Goal: Task Accomplishment & Management: Use online tool/utility

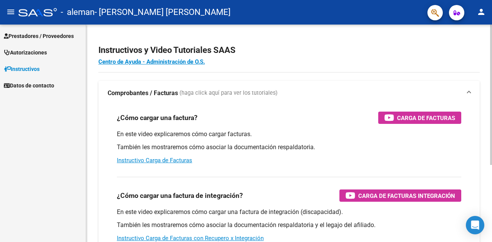
scroll to position [115, 0]
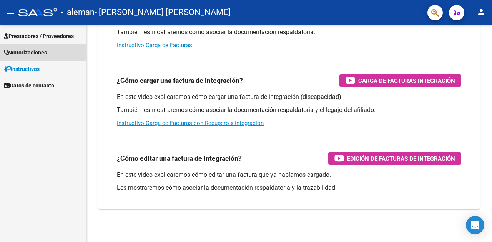
click at [41, 48] on link "Autorizaciones" at bounding box center [43, 52] width 86 height 17
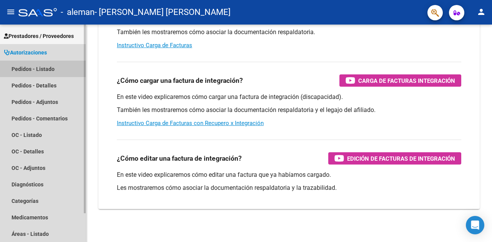
click at [42, 68] on link "Pedidos - Listado" at bounding box center [43, 69] width 86 height 17
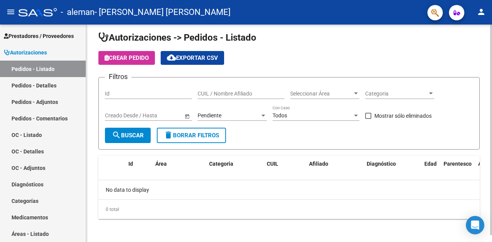
scroll to position [7, 0]
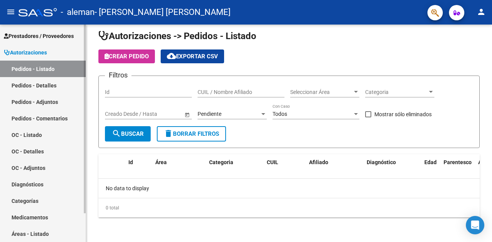
click at [40, 34] on span "Prestadores / Proveedores" at bounding box center [39, 36] width 70 height 8
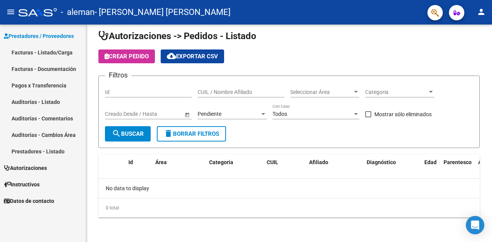
click at [50, 53] on link "Facturas - Listado/Carga" at bounding box center [43, 52] width 86 height 17
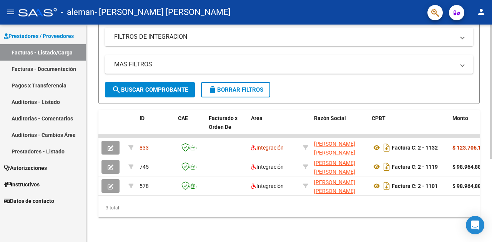
click at [150, 87] on span "search Buscar Comprobante" at bounding box center [150, 89] width 76 height 7
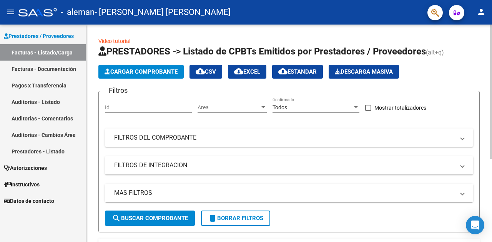
click at [134, 76] on button "Cargar Comprobante" at bounding box center [140, 72] width 85 height 14
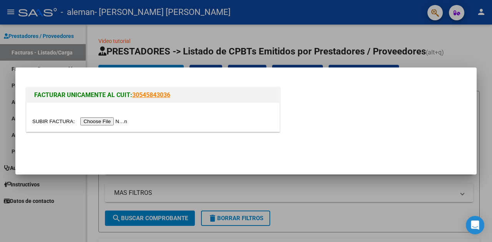
click at [113, 121] on input "file" at bounding box center [80, 122] width 97 height 8
click at [481, 32] on div at bounding box center [246, 121] width 492 height 242
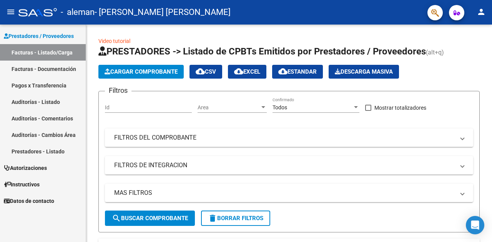
click at [37, 169] on span "Autorizaciones" at bounding box center [25, 168] width 43 height 8
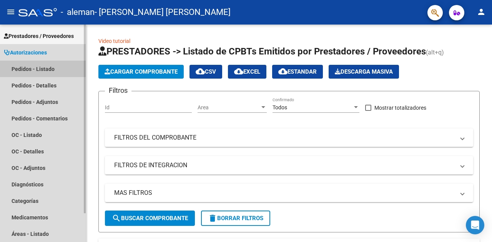
click at [50, 68] on link "Pedidos - Listado" at bounding box center [43, 69] width 86 height 17
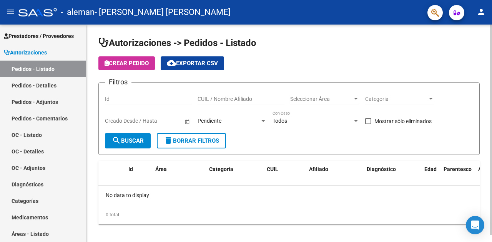
scroll to position [7, 0]
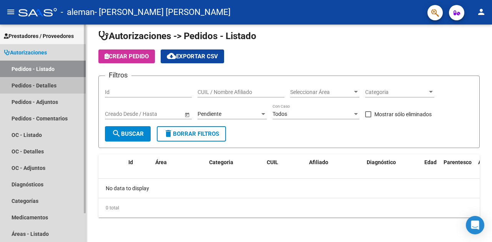
click at [41, 88] on link "Pedidos - Detalles" at bounding box center [43, 85] width 86 height 17
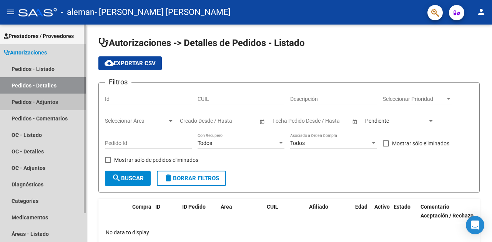
click at [42, 104] on link "Pedidos - Adjuntos" at bounding box center [43, 102] width 86 height 17
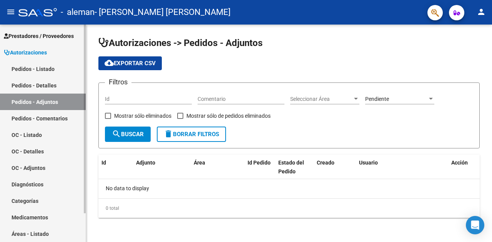
click at [46, 121] on link "Pedidos - Comentarios" at bounding box center [43, 118] width 86 height 17
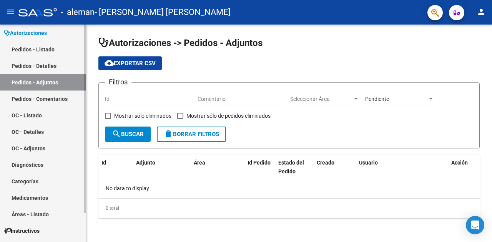
scroll to position [33, 0]
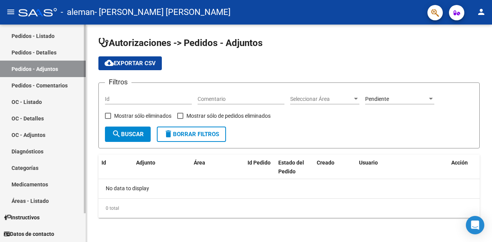
click at [37, 201] on link "Áreas - Listado" at bounding box center [43, 201] width 86 height 17
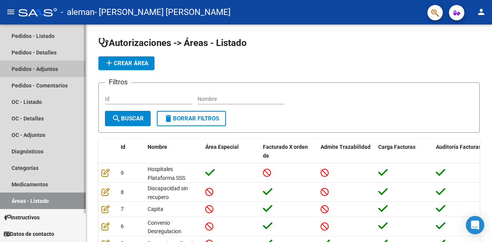
click at [28, 66] on link "Pedidos - Adjuntos" at bounding box center [43, 69] width 86 height 17
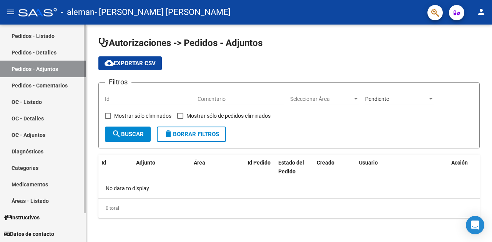
click at [23, 78] on link "Pedidos - Comentarios" at bounding box center [43, 85] width 86 height 17
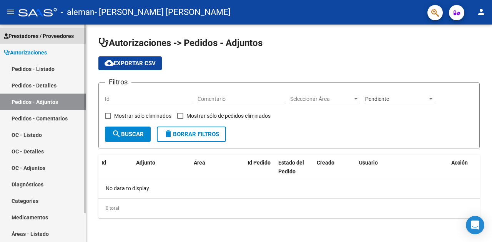
click at [40, 33] on span "Prestadores / Proveedores" at bounding box center [39, 36] width 70 height 8
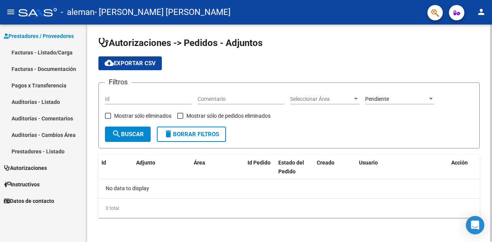
scroll to position [0, 0]
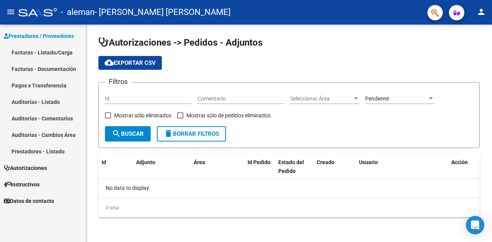
click at [34, 87] on link "Pagos x Transferencia" at bounding box center [43, 85] width 86 height 17
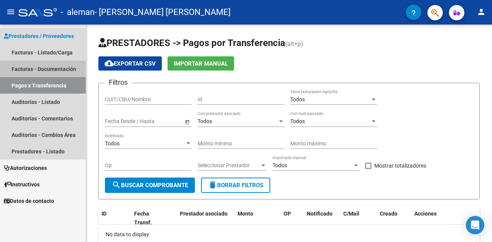
click at [43, 70] on link "Facturas - Documentación" at bounding box center [43, 69] width 86 height 17
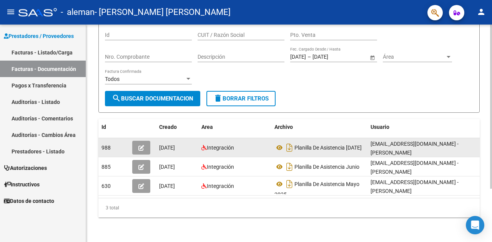
click at [204, 145] on span "Integración" at bounding box center [217, 148] width 33 height 6
click at [203, 145] on icon at bounding box center [203, 147] width 5 height 5
click at [141, 145] on icon "button" at bounding box center [141, 148] width 6 height 6
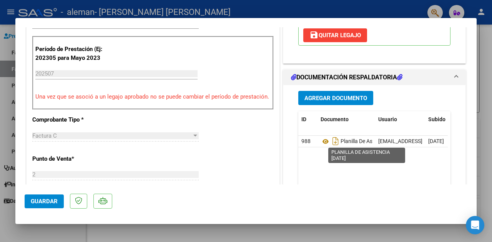
scroll to position [77, 0]
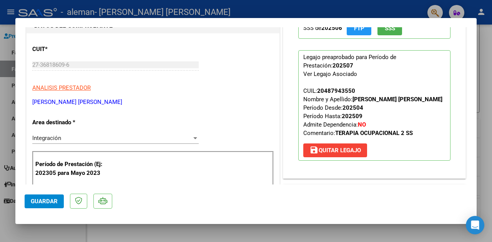
drag, startPoint x: 340, startPoint y: 118, endPoint x: 366, endPoint y: 118, distance: 25.4
click at [366, 118] on p "Legajo preaprobado para Período de Prestación: 202507 Ver Legajo Asociado CUIL:…" at bounding box center [374, 105] width 152 height 111
click at [382, 115] on p "Legajo preaprobado para Período de Prestación: 202507 Ver Legajo Asociado CUIL:…" at bounding box center [374, 105] width 152 height 111
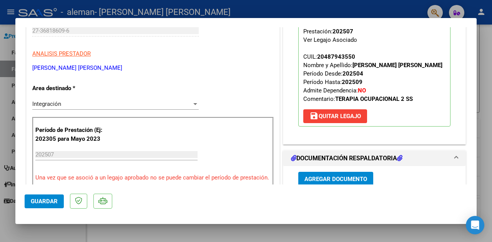
scroll to position [115, 0]
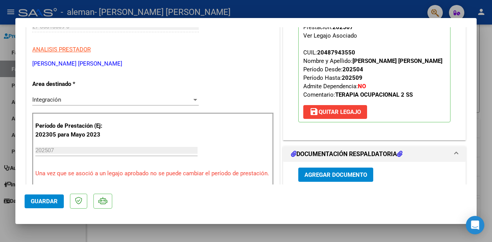
click at [365, 84] on p "Legajo preaprobado para Período de Prestación: 202507 Ver Legajo Asociado CUIL:…" at bounding box center [374, 67] width 152 height 111
drag, startPoint x: 337, startPoint y: 77, endPoint x: 362, endPoint y: 77, distance: 24.6
click at [362, 77] on p "Legajo preaprobado para Período de Prestación: 202507 Ver Legajo Asociado CUIL:…" at bounding box center [374, 67] width 152 height 111
click at [364, 76] on p "Legajo preaprobado para Período de Prestación: 202507 Ver Legajo Asociado CUIL:…" at bounding box center [374, 67] width 152 height 111
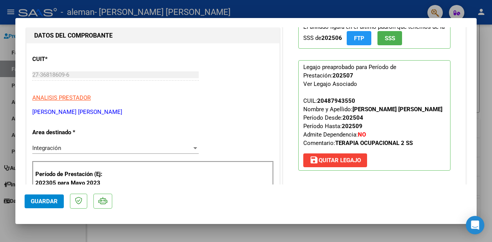
scroll to position [38, 0]
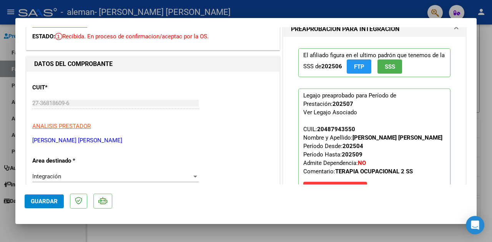
drag, startPoint x: 339, startPoint y: 152, endPoint x: 360, endPoint y: 156, distance: 21.0
click at [360, 155] on p "Legajo preaprobado para Período de Prestación: 202507 Ver Legajo Asociado CUIL:…" at bounding box center [374, 144] width 152 height 111
click at [380, 158] on p "Legajo preaprobado para Período de Prestación: 202507 Ver Legajo Asociado CUIL:…" at bounding box center [374, 144] width 152 height 111
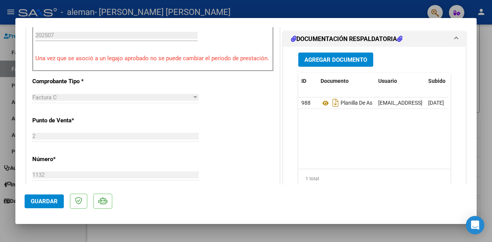
scroll to position [115, 0]
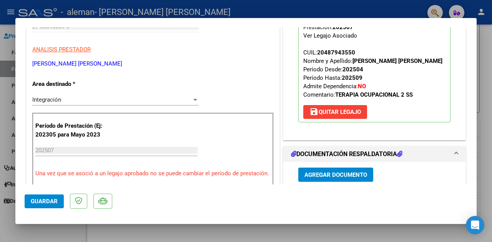
click at [423, 86] on p "Legajo preaprobado para Período de Prestación: 202507 Ver Legajo Asociado CUIL:…" at bounding box center [374, 67] width 152 height 111
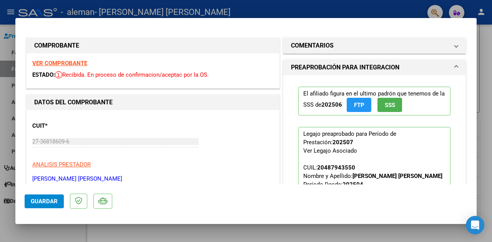
click at [217, 11] on div at bounding box center [246, 121] width 492 height 242
type input "$ 0,00"
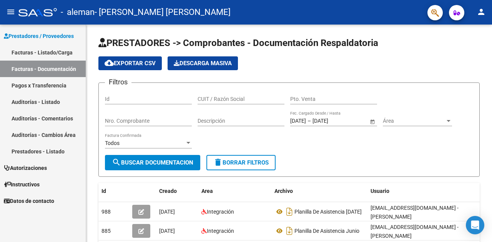
click at [53, 103] on link "Auditorías - Listado" at bounding box center [43, 102] width 86 height 17
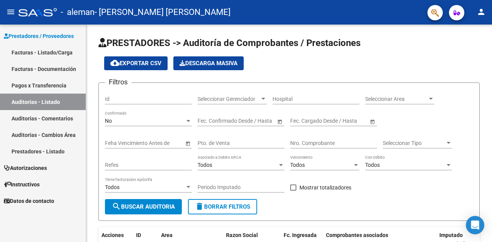
click at [31, 133] on link "Auditorías - Cambios Área" at bounding box center [43, 135] width 86 height 17
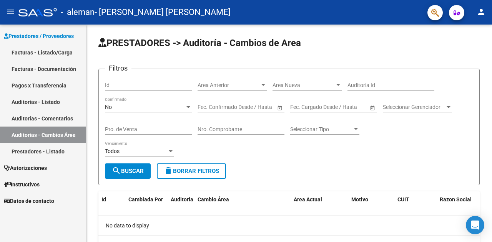
click at [40, 86] on link "Pagos x Transferencia" at bounding box center [43, 85] width 86 height 17
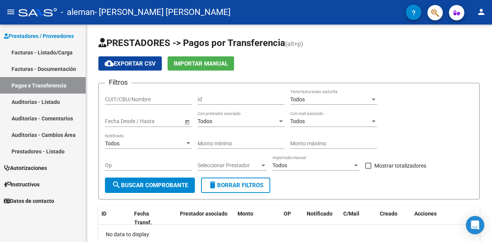
click at [40, 116] on link "Auditorías - Comentarios" at bounding box center [43, 118] width 86 height 17
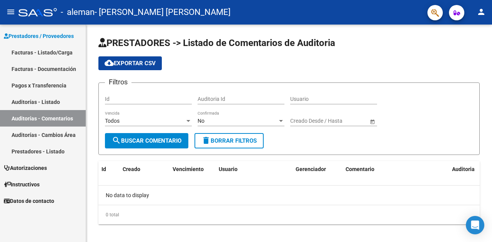
click at [31, 50] on link "Facturas - Listado/Carga" at bounding box center [43, 52] width 86 height 17
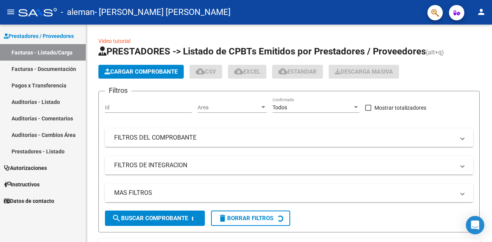
click at [30, 68] on link "Facturas - Documentación" at bounding box center [43, 69] width 86 height 17
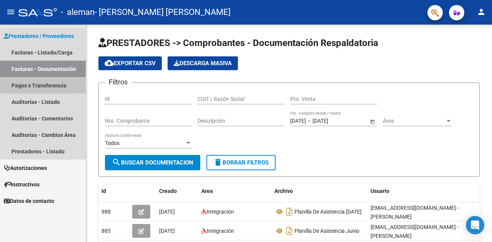
click at [26, 90] on link "Pagos x Transferencia" at bounding box center [43, 85] width 86 height 17
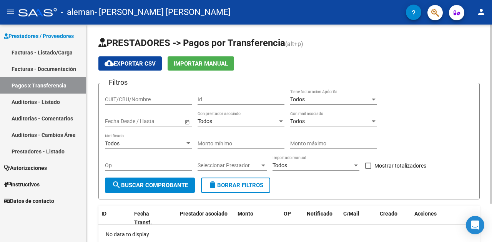
click at [120, 51] on app-list-header "PRESTADORES -> Pagos por Transferencia (alt+p) cloud_download Exportar CSV Impo…" at bounding box center [288, 118] width 381 height 163
click at [279, 46] on span "PRESTADORES -> Pagos por Transferencia" at bounding box center [191, 43] width 187 height 11
drag, startPoint x: 282, startPoint y: 45, endPoint x: 300, endPoint y: 48, distance: 17.6
click at [296, 45] on h1 "PRESTADORES -> Pagos por Transferencia (alt+p)" at bounding box center [288, 43] width 381 height 13
click at [300, 48] on h1 "PRESTADORES -> Pagos por Transferencia (alt+p)" at bounding box center [288, 43] width 381 height 13
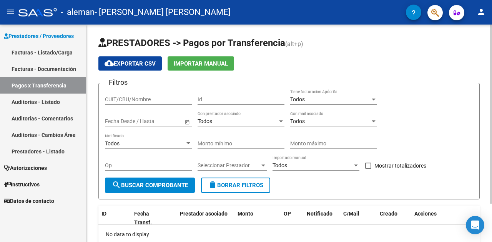
click at [297, 46] on span "(alt+p)" at bounding box center [294, 43] width 18 height 7
drag, startPoint x: 288, startPoint y: 43, endPoint x: 296, endPoint y: 43, distance: 7.7
click at [296, 43] on span "(alt+p)" at bounding box center [294, 43] width 18 height 7
click at [297, 46] on span "(alt+p)" at bounding box center [294, 43] width 18 height 7
drag, startPoint x: 287, startPoint y: 44, endPoint x: 310, endPoint y: 47, distance: 23.2
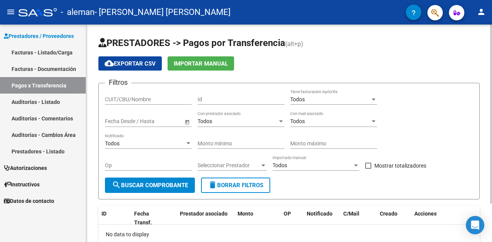
click at [310, 47] on h1 "PRESTADORES -> Pagos por Transferencia (alt+p)" at bounding box center [288, 43] width 381 height 13
click at [324, 46] on h1 "PRESTADORES -> Pagos por Transferencia (alt+p)" at bounding box center [288, 43] width 381 height 13
drag, startPoint x: 98, startPoint y: 46, endPoint x: 313, endPoint y: 45, distance: 214.8
click at [313, 45] on div "PRESTADORES -> Pagos por Transferencia (alt+p) cloud_download Exportar CSV Impo…" at bounding box center [289, 157] width 406 height 264
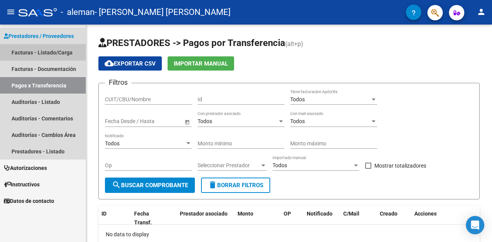
click at [29, 53] on link "Facturas - Listado/Carga" at bounding box center [43, 52] width 86 height 17
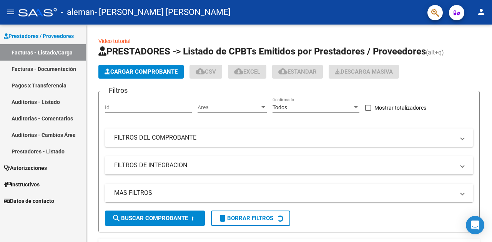
click at [30, 65] on link "Facturas - Documentación" at bounding box center [43, 69] width 86 height 17
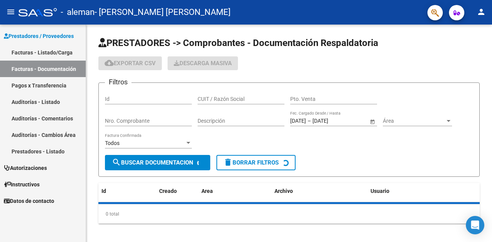
click at [37, 146] on link "Prestadores - Listado" at bounding box center [43, 151] width 86 height 17
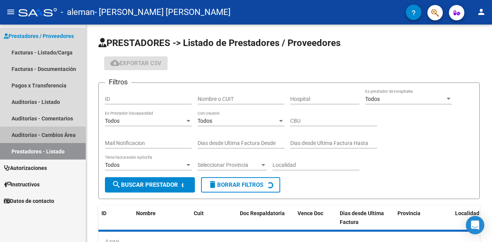
click at [36, 135] on link "Auditorías - Cambios Área" at bounding box center [43, 135] width 86 height 17
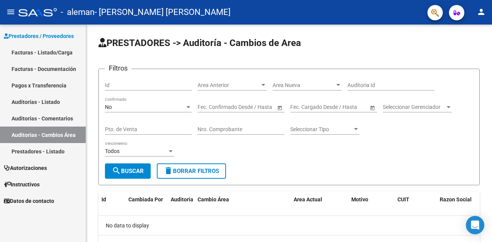
click at [30, 107] on link "Auditorías - Listado" at bounding box center [43, 102] width 86 height 17
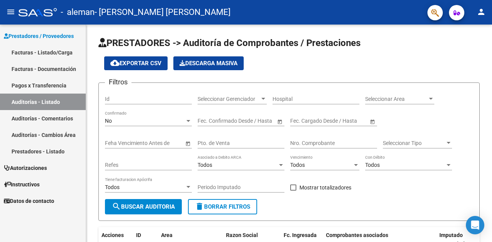
click at [32, 73] on link "Facturas - Documentación" at bounding box center [43, 69] width 86 height 17
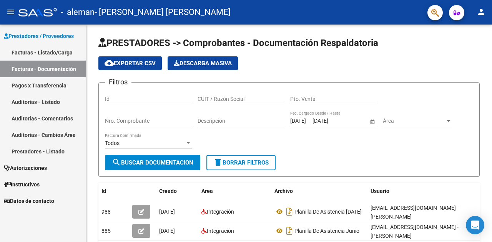
click at [30, 150] on link "Prestadores - Listado" at bounding box center [43, 151] width 86 height 17
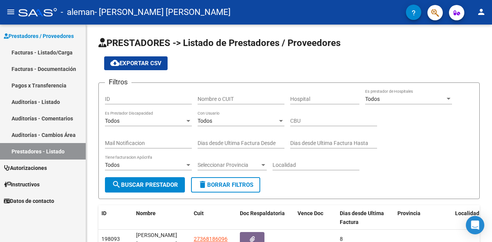
click at [32, 115] on link "Auditorías - Comentarios" at bounding box center [43, 118] width 86 height 17
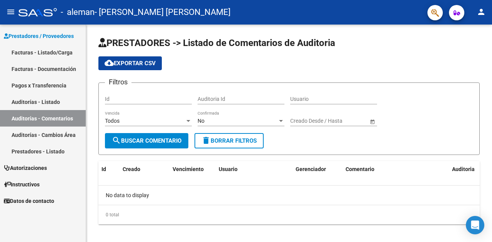
click at [28, 86] on link "Pagos x Transferencia" at bounding box center [43, 85] width 86 height 17
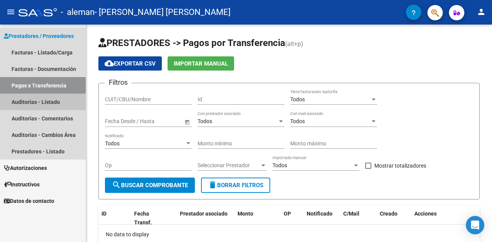
click at [38, 101] on link "Auditorías - Listado" at bounding box center [43, 102] width 86 height 17
